Goal: Navigation & Orientation: Find specific page/section

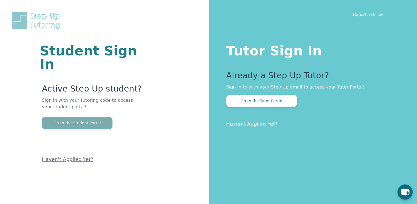
click at [89, 117] on button "Go to the Student Portal" at bounding box center [77, 123] width 71 height 12
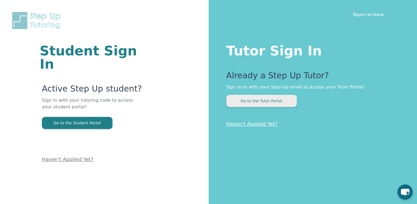
click at [279, 105] on button "Go to the Tutor Portal" at bounding box center [261, 101] width 71 height 12
